Goal: Complete application form

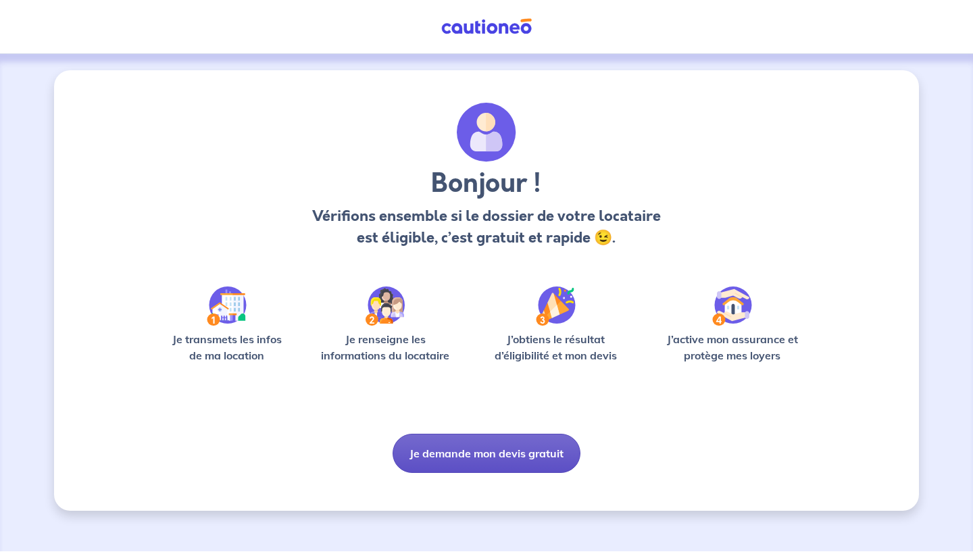
click at [498, 449] on button "Je demande mon devis gratuit" at bounding box center [487, 453] width 188 height 39
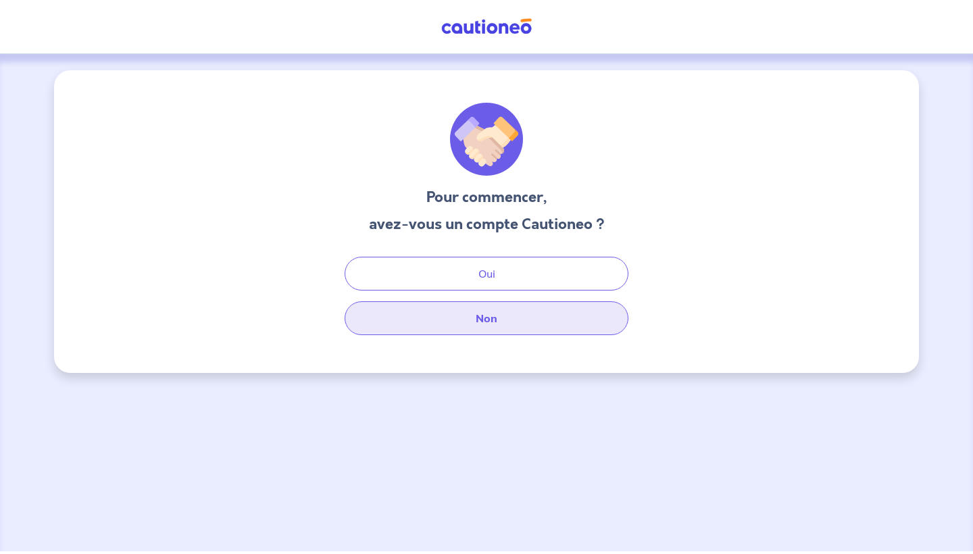
click at [495, 326] on button "Non" at bounding box center [487, 318] width 284 height 34
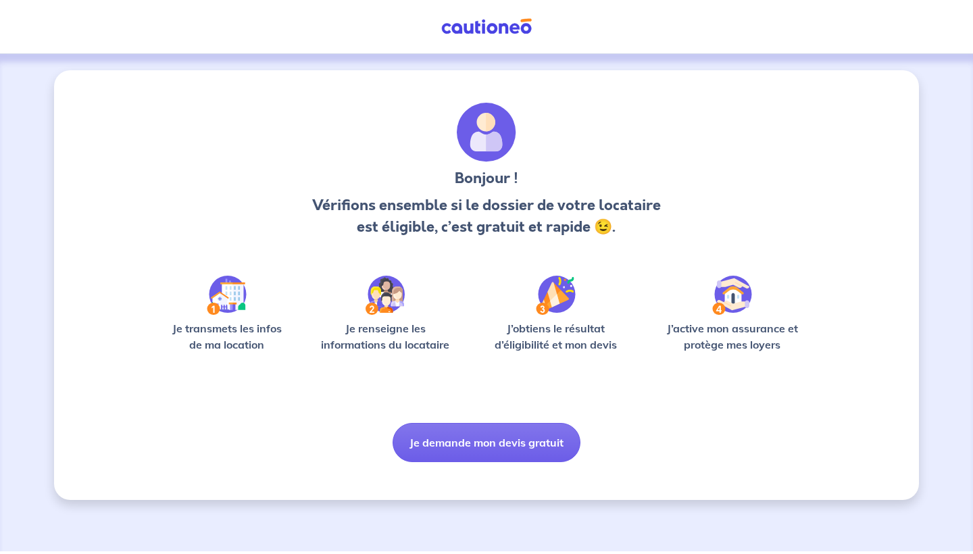
click at [485, 33] on img at bounding box center [486, 26] width 101 height 17
click at [481, 27] on img at bounding box center [486, 26] width 101 height 17
click at [492, 439] on button "Je demande mon devis gratuit" at bounding box center [487, 442] width 188 height 39
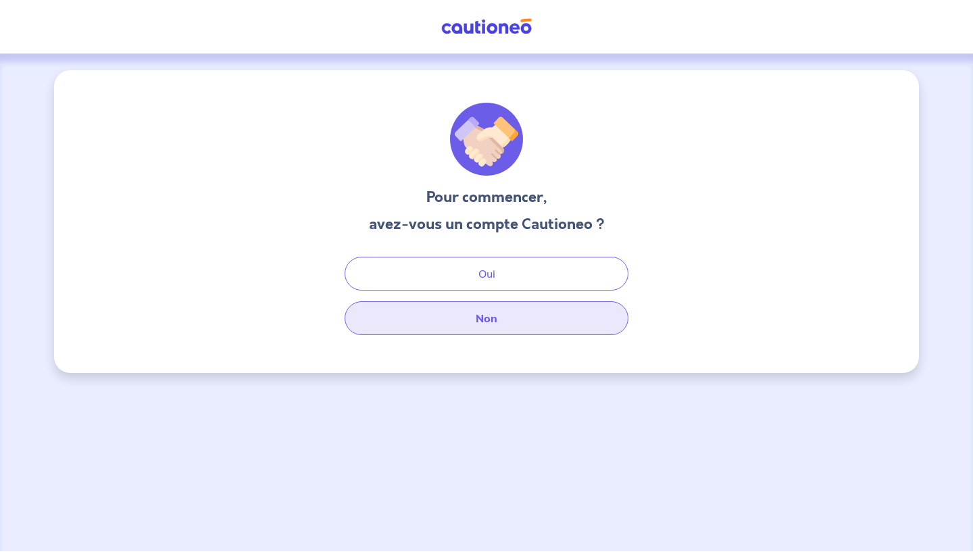
click at [489, 314] on button "Non" at bounding box center [487, 318] width 284 height 34
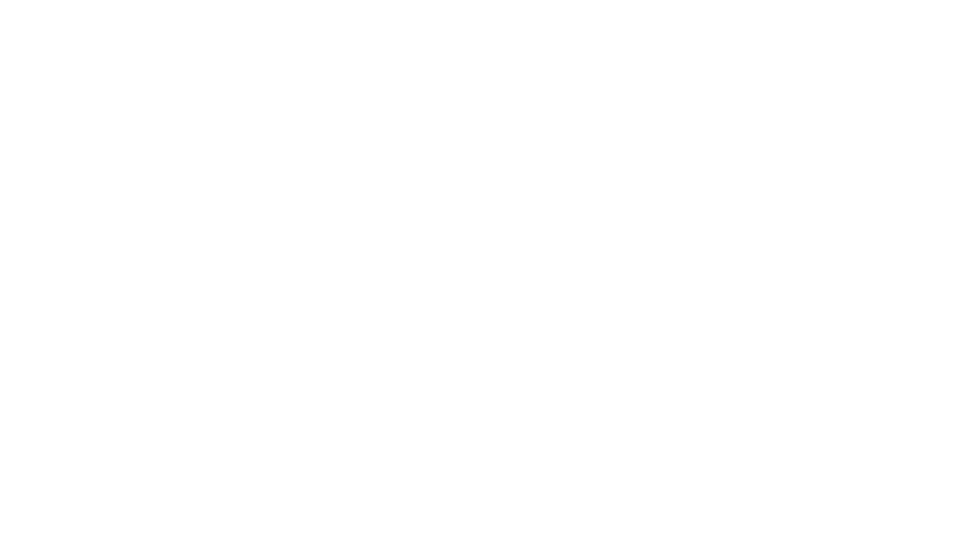
select select "FR"
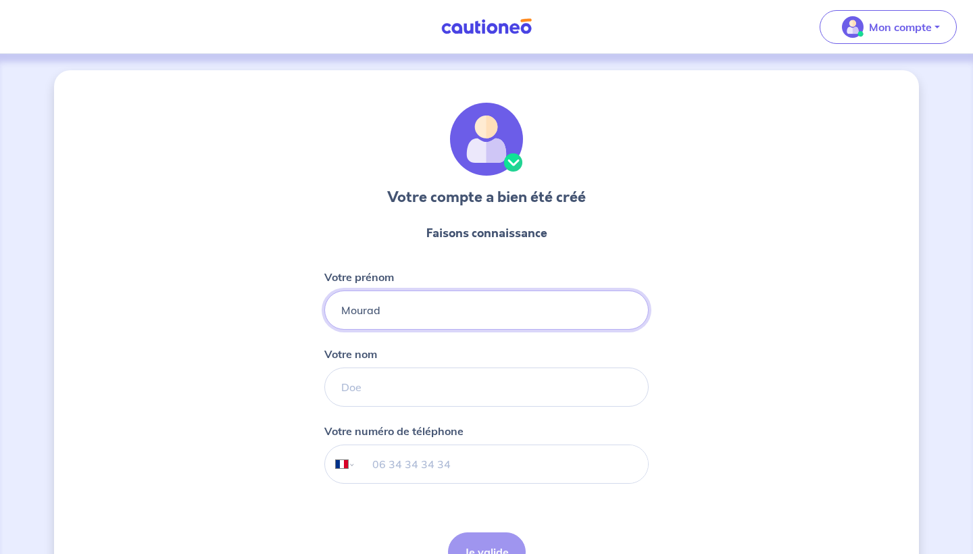
type input "Mourad"
type input "Bouhouche"
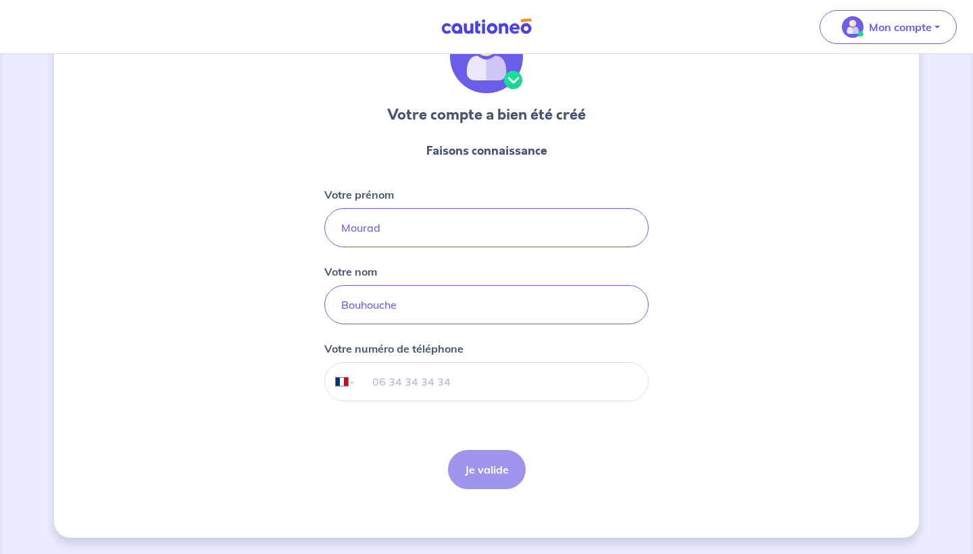
scroll to position [82, 0]
click at [416, 389] on input "tel" at bounding box center [502, 382] width 292 height 38
type input "06 62 31 26 70"
click at [479, 487] on button "Je valide" at bounding box center [487, 469] width 78 height 39
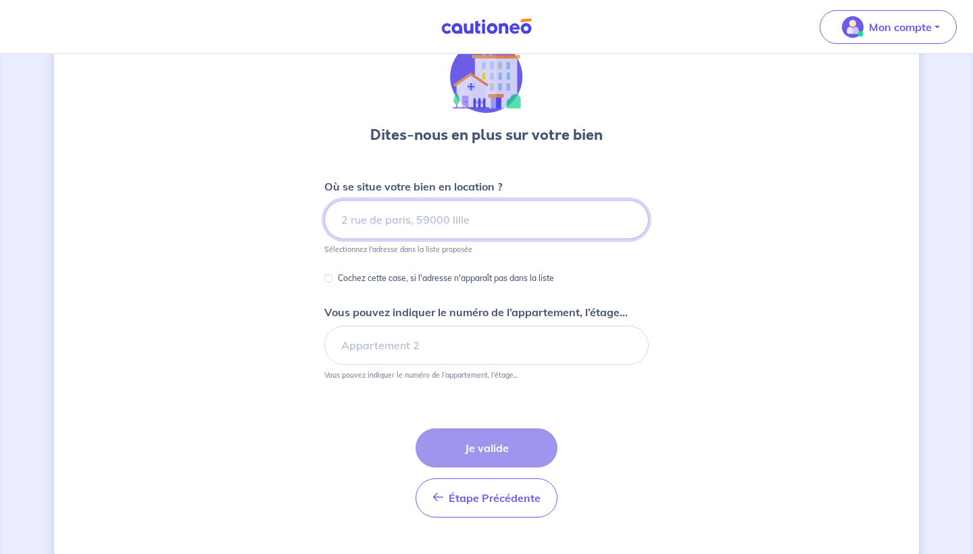
scroll to position [75, 0]
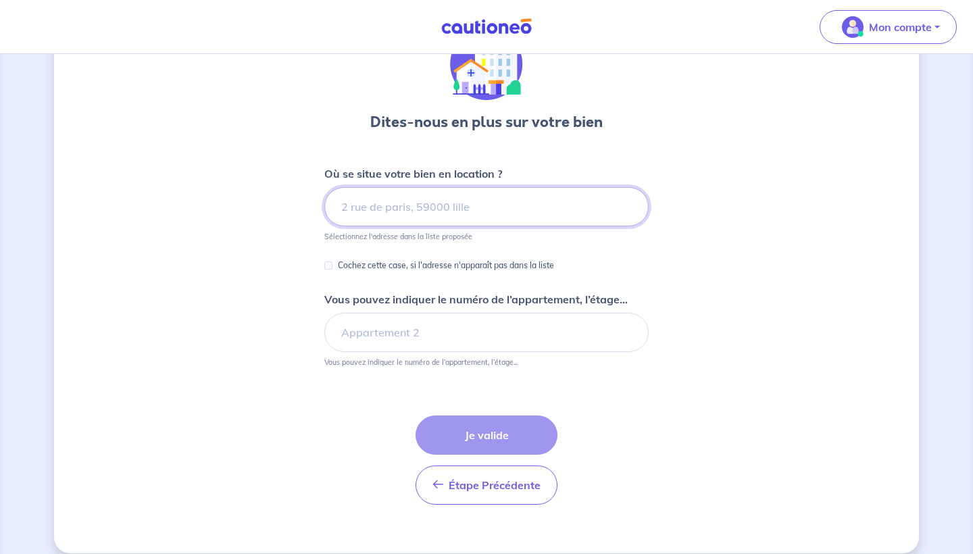
click at [420, 205] on input at bounding box center [486, 206] width 324 height 39
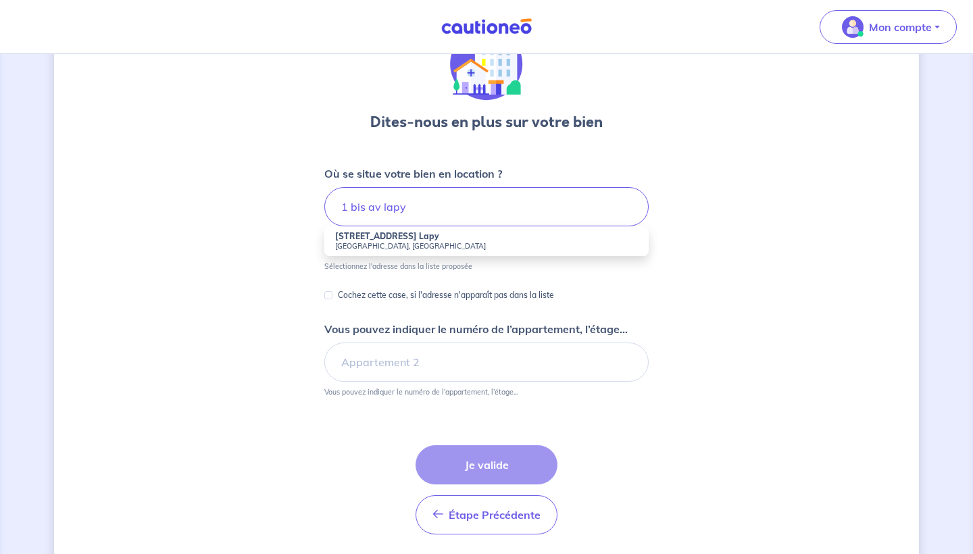
click at [403, 242] on small "Colombes, France" at bounding box center [486, 245] width 303 height 9
type input "1 Bis Av. Lapy, Colombes, France"
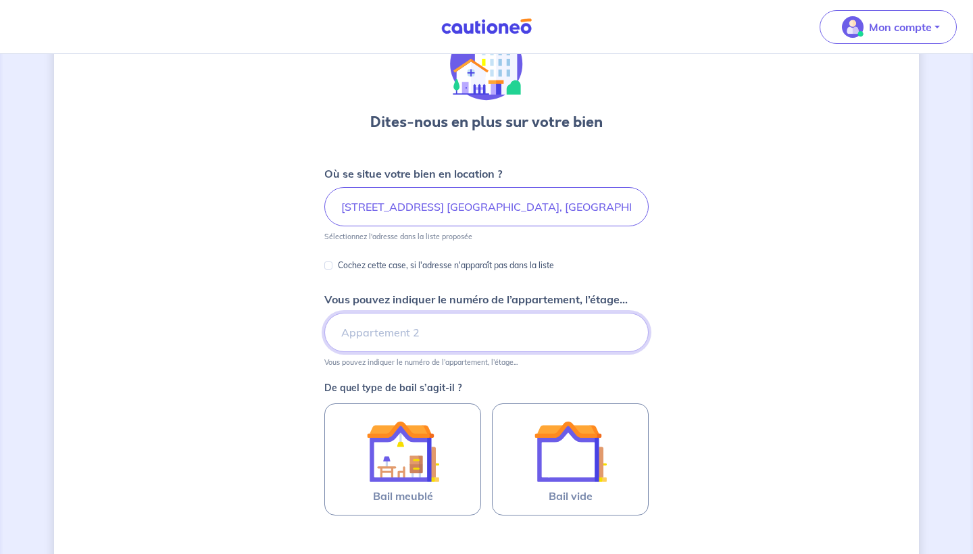
click at [416, 333] on input "Vous pouvez indiquer le numéro de l’appartement, l’étage..." at bounding box center [486, 332] width 324 height 39
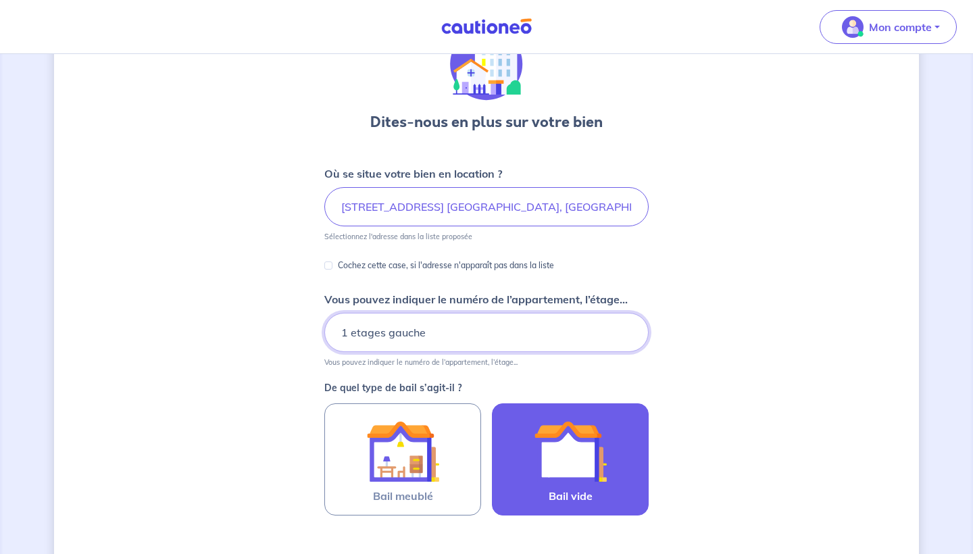
type input "1 etages gauche"
click at [555, 443] on img at bounding box center [570, 451] width 73 height 73
click at [0, 0] on input "Bail vide" at bounding box center [0, 0] width 0 height 0
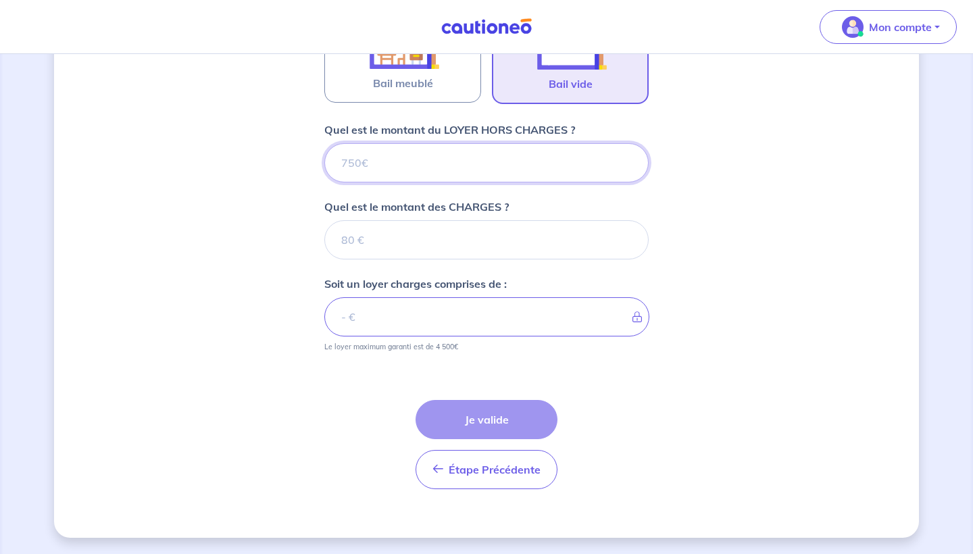
scroll to position [488, 0]
click at [544, 167] on input "Quel est le montant du LOYER HORS CHARGES ?" at bounding box center [486, 162] width 324 height 39
type input "5"
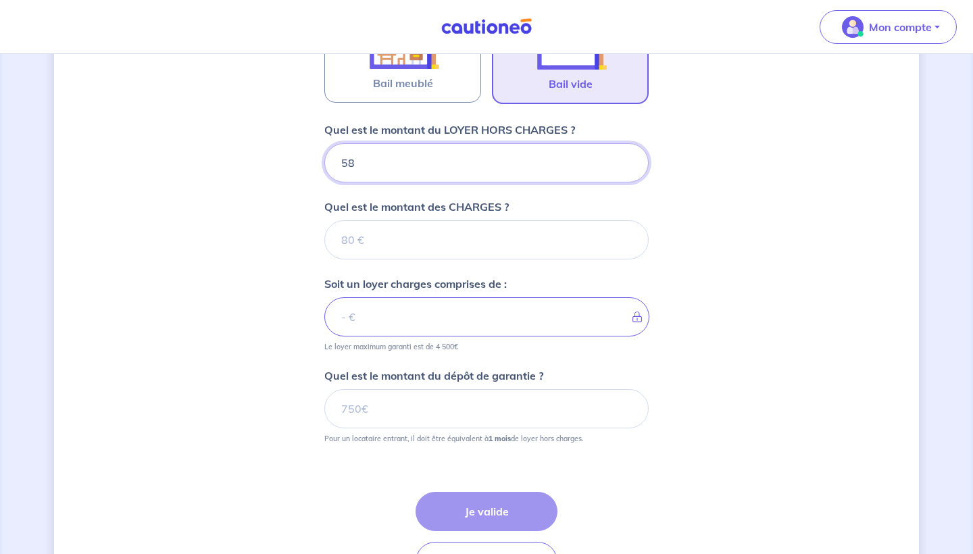
type input "580"
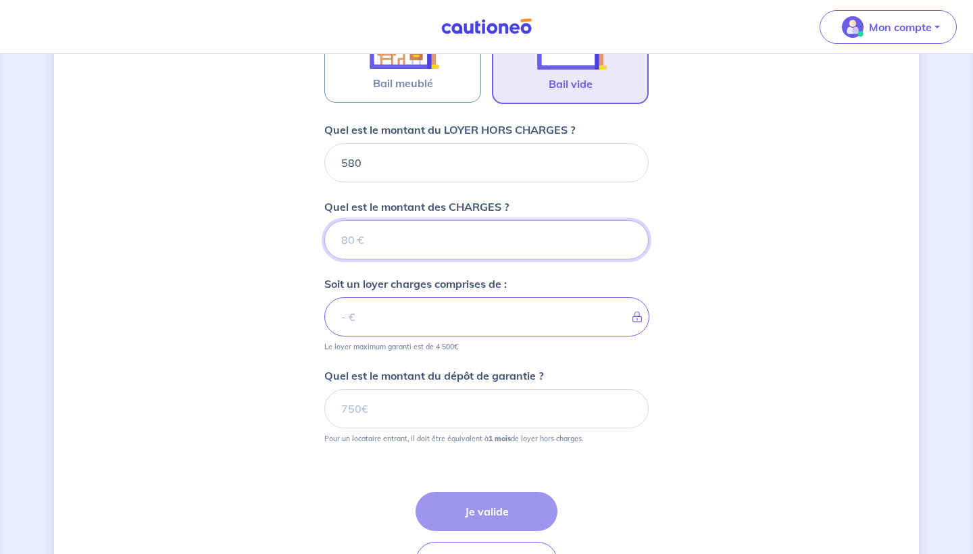
click at [529, 245] on input "Quel est le montant des CHARGES ?" at bounding box center [486, 239] width 324 height 39
type input "2"
type input "582"
type input "20"
type input "600"
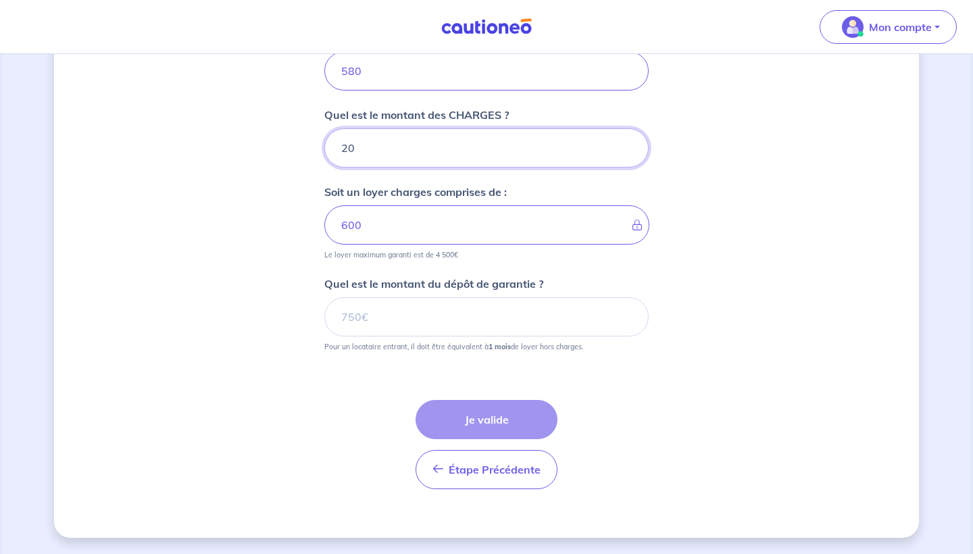
scroll to position [580, 0]
type input "20"
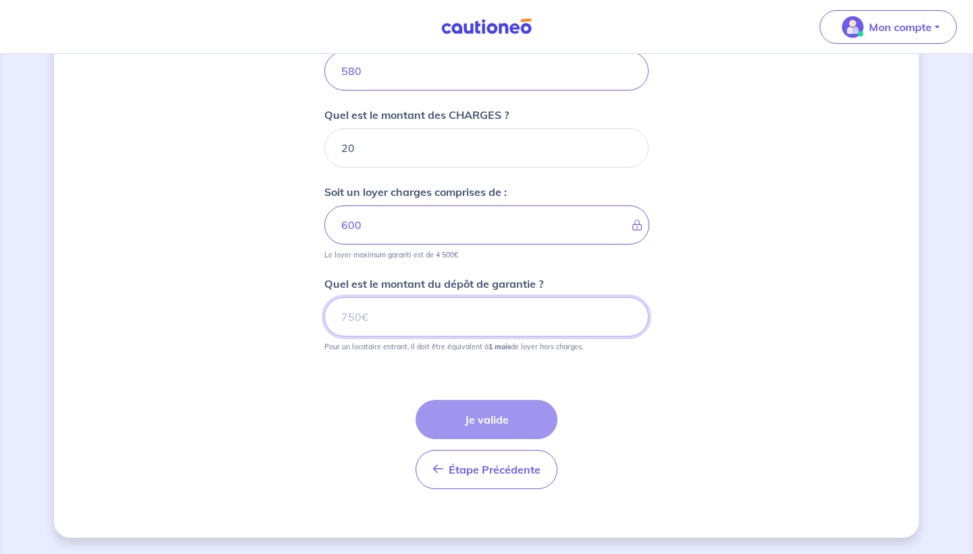
click at [477, 318] on input "Quel est le montant du dépôt de garantie ?" at bounding box center [486, 316] width 324 height 39
type input "580"
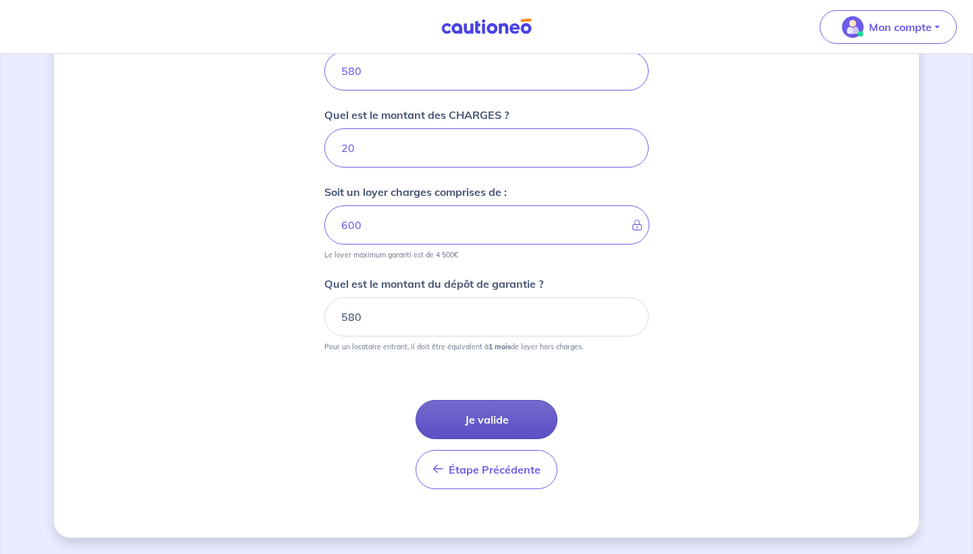
click at [486, 421] on button "Je valide" at bounding box center [487, 419] width 142 height 39
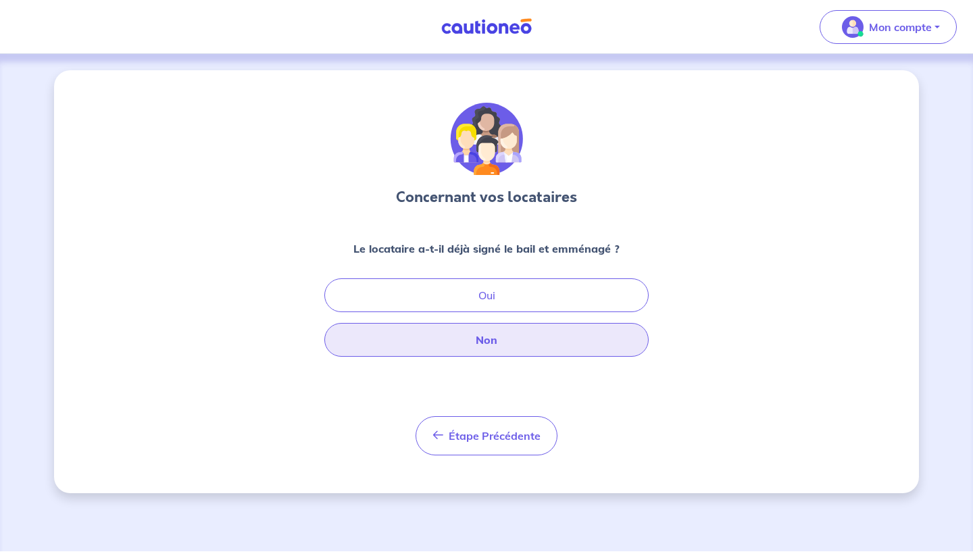
click at [477, 339] on button "Non" at bounding box center [486, 340] width 324 height 34
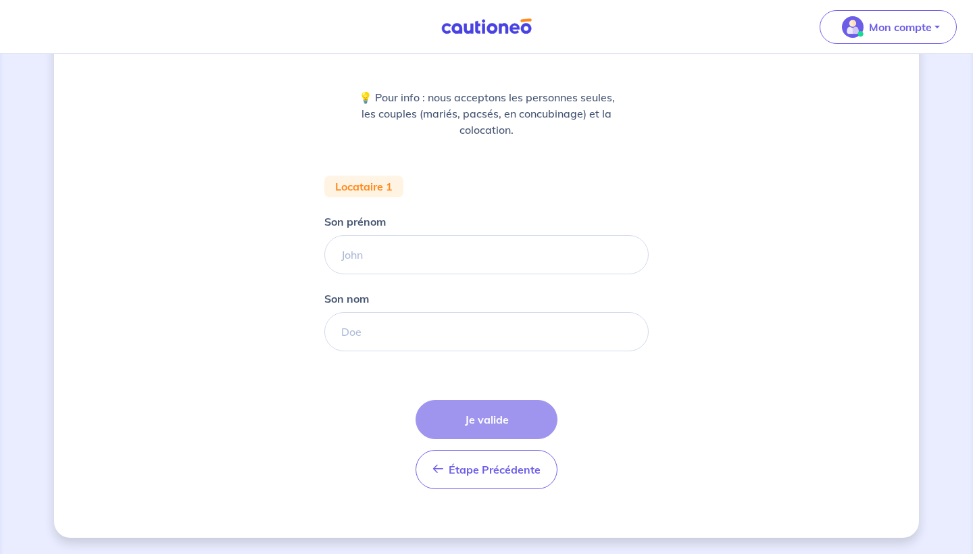
scroll to position [151, 0]
click at [405, 253] on input "Son prénom" at bounding box center [486, 254] width 324 height 39
drag, startPoint x: 405, startPoint y: 253, endPoint x: 406, endPoint y: 335, distance: 82.5
click at [406, 335] on input "Son nom" at bounding box center [486, 331] width 324 height 39
click at [383, 260] on input "raven" at bounding box center [486, 254] width 324 height 39
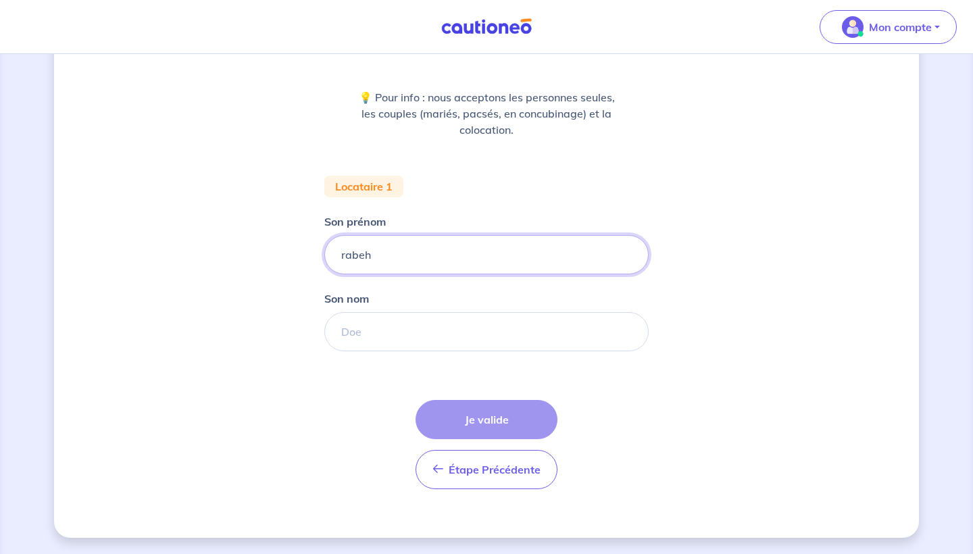
type input "rabeh"
click at [377, 333] on input "Son nom" at bounding box center [486, 331] width 324 height 39
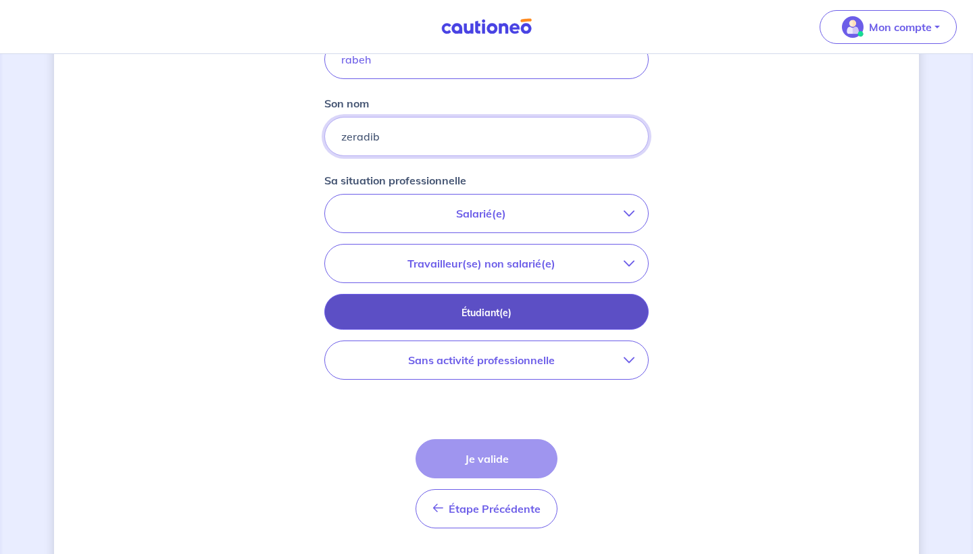
scroll to position [364, 0]
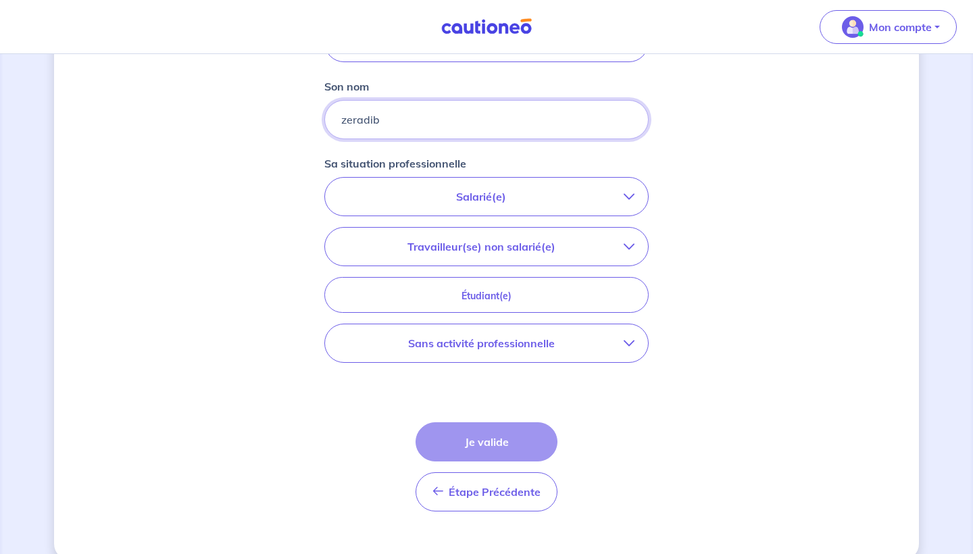
type input "zeradib"
click at [527, 247] on p "Travailleur(se) non salarié(e)" at bounding box center [481, 247] width 285 height 16
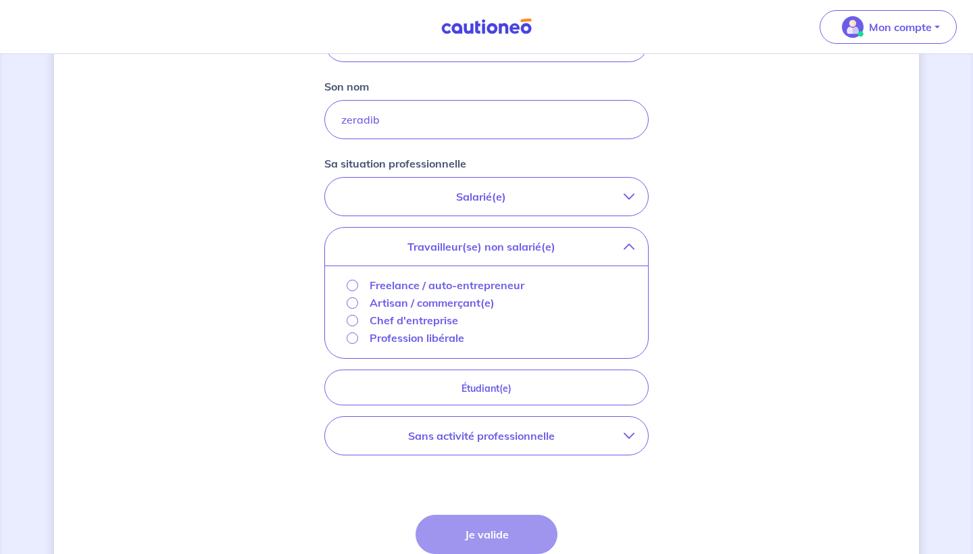
click at [356, 287] on input "Freelance / auto-entrepreneur" at bounding box center [352, 285] width 11 height 11
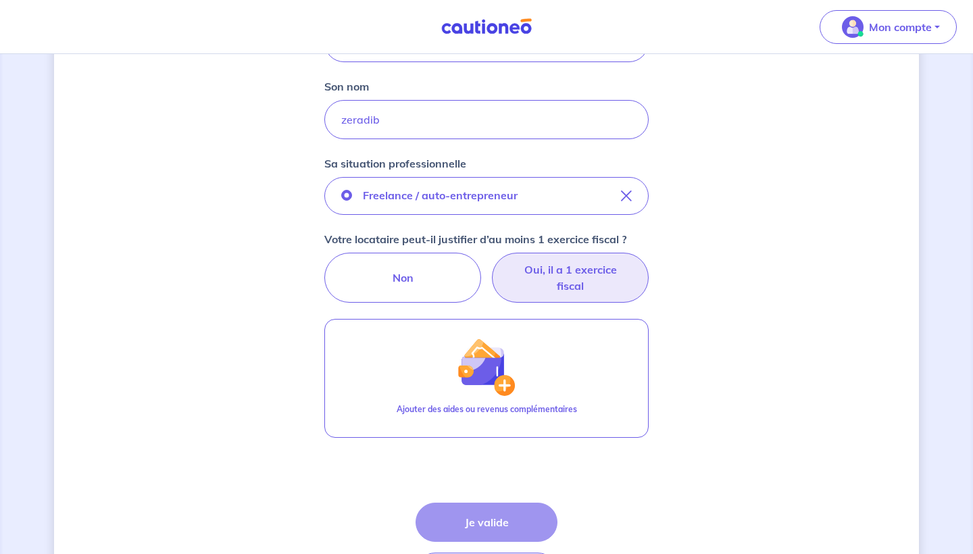
click at [565, 279] on label "Oui, il a 1 exercice fiscal" at bounding box center [570, 278] width 157 height 50
click at [491, 262] on input "Oui, il a 1 exercice fiscal" at bounding box center [487, 257] width 9 height 9
radio input "true"
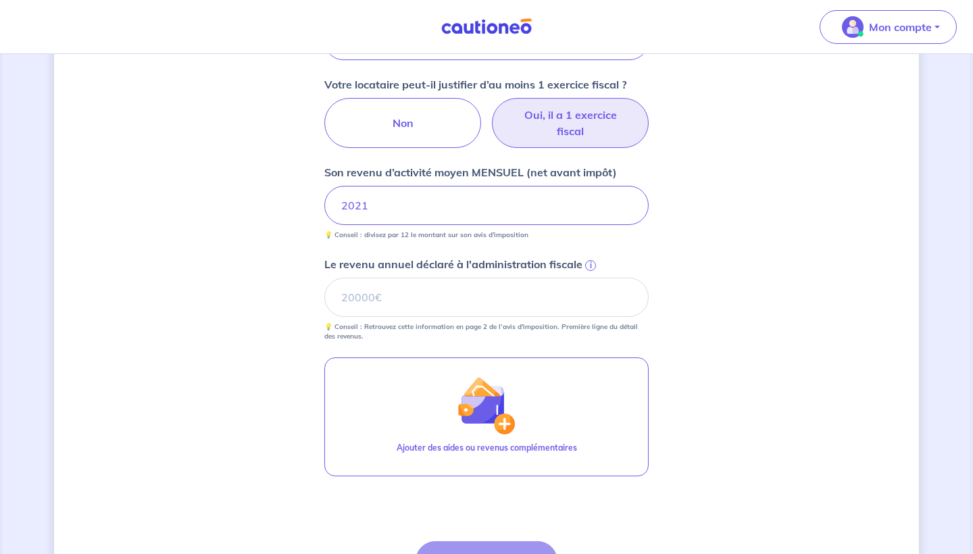
scroll to position [519, 0]
click at [429, 300] on input "Le revenu annuel déclaré à l'administration fiscale i" at bounding box center [486, 296] width 324 height 39
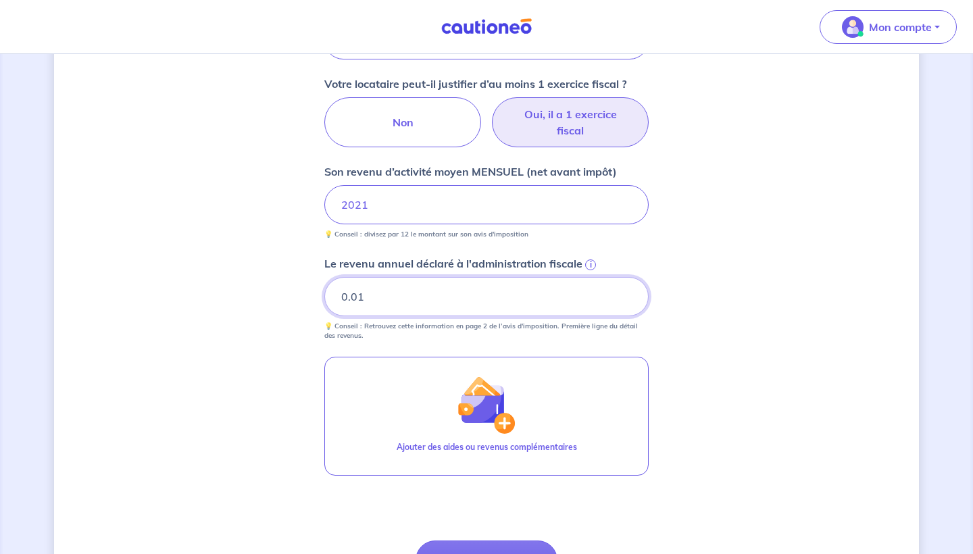
click at [626, 295] on input "0.01" at bounding box center [486, 296] width 324 height 39
type input "0"
click at [627, 302] on input "0" at bounding box center [486, 296] width 324 height 39
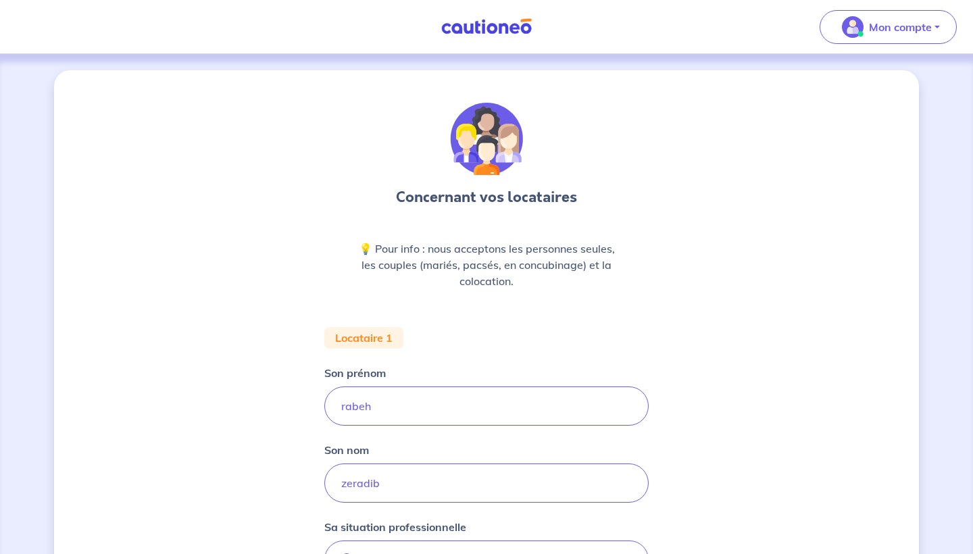
scroll to position [0, 0]
